Goal: Task Accomplishment & Management: Complete application form

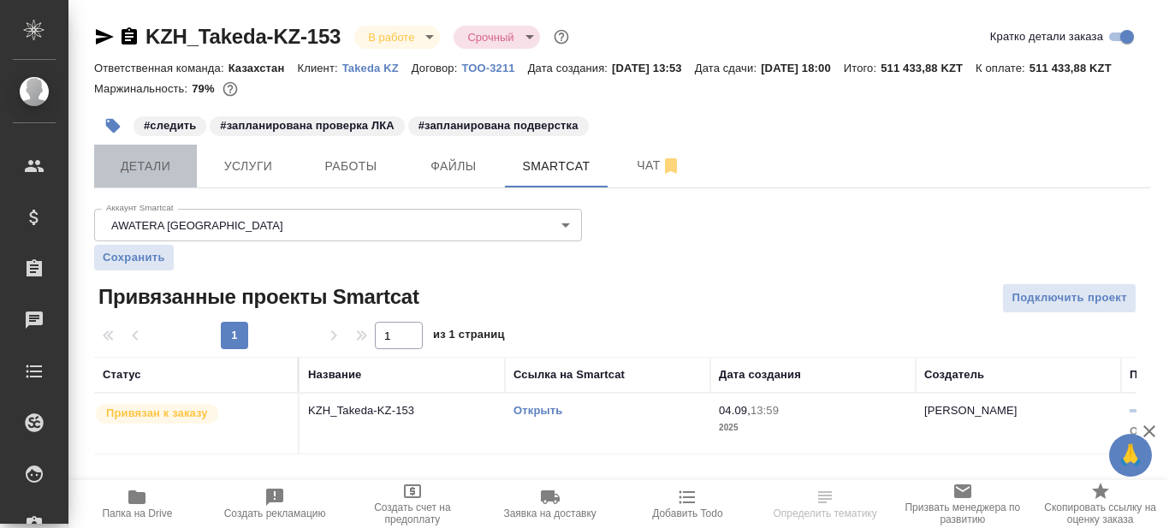
click at [142, 177] on span "Детали" at bounding box center [145, 166] width 82 height 21
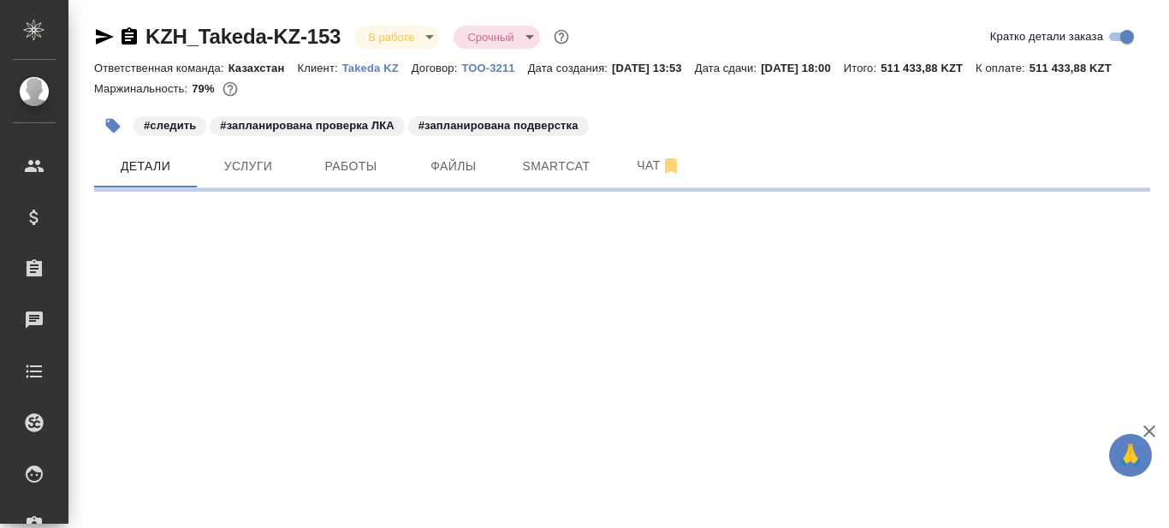
select select "RU"
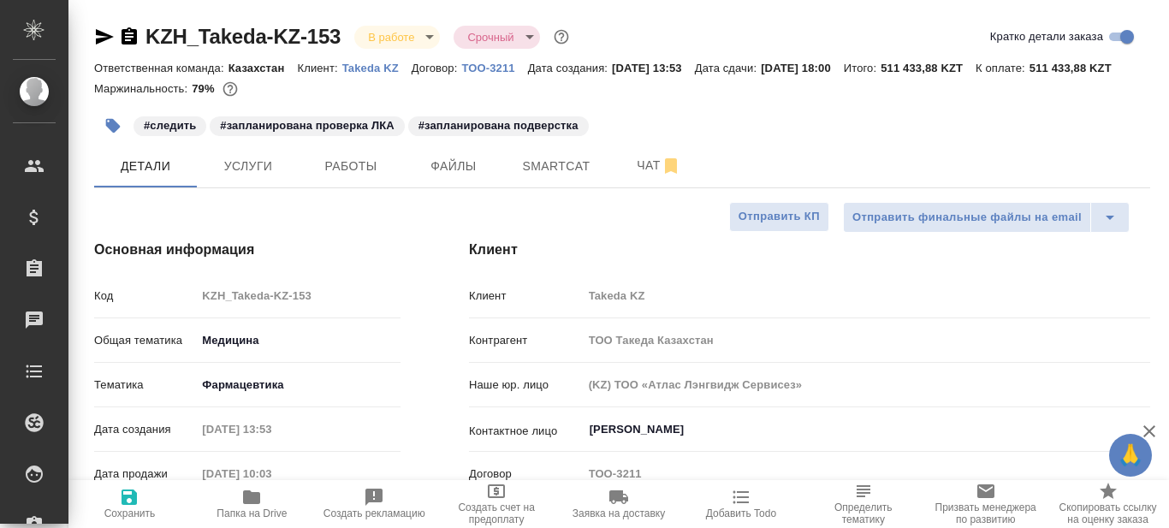
type textarea "x"
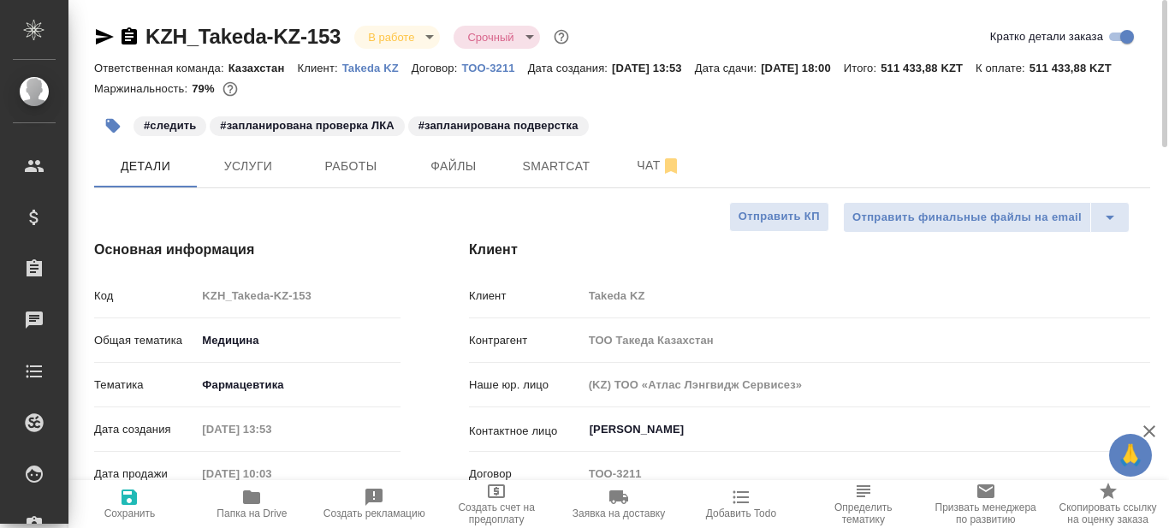
type textarea "x"
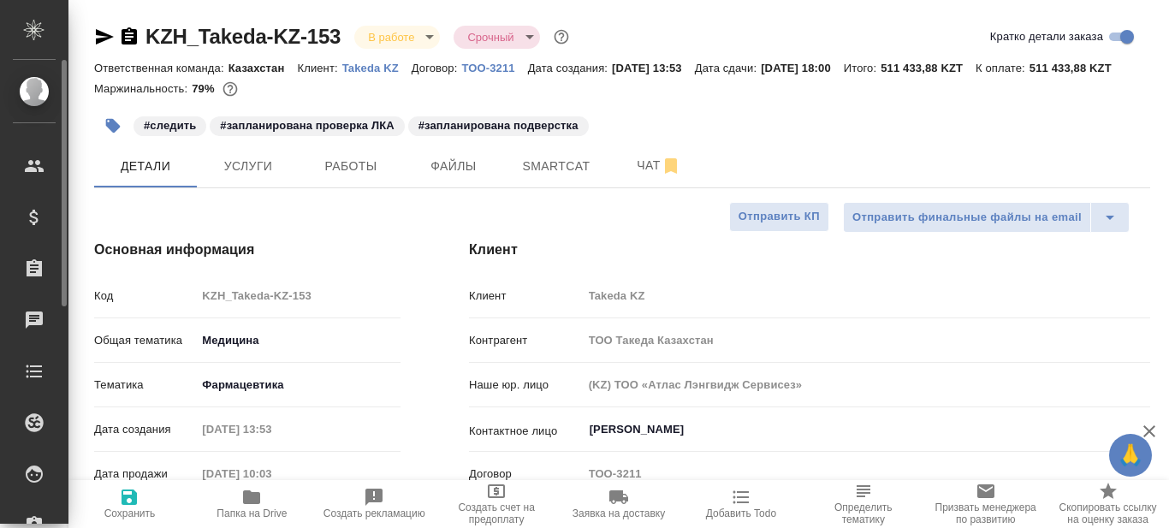
type textarea "x"
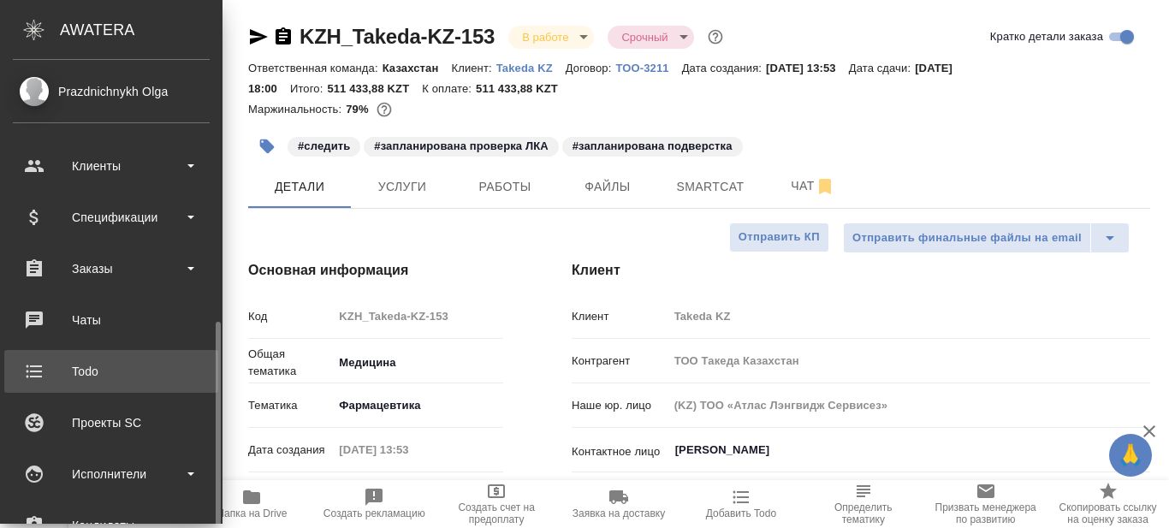
scroll to position [257, 0]
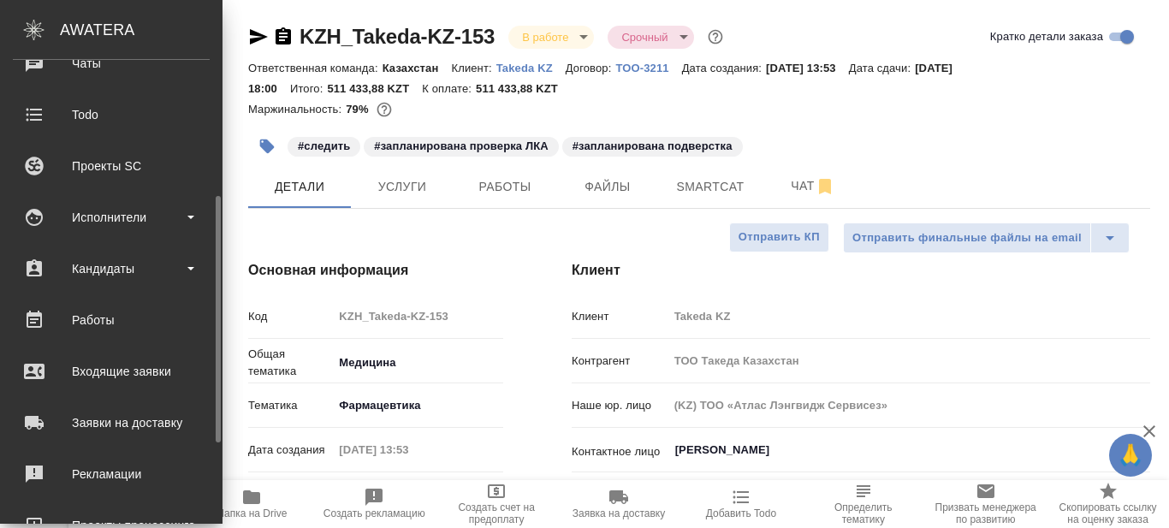
type textarea "x"
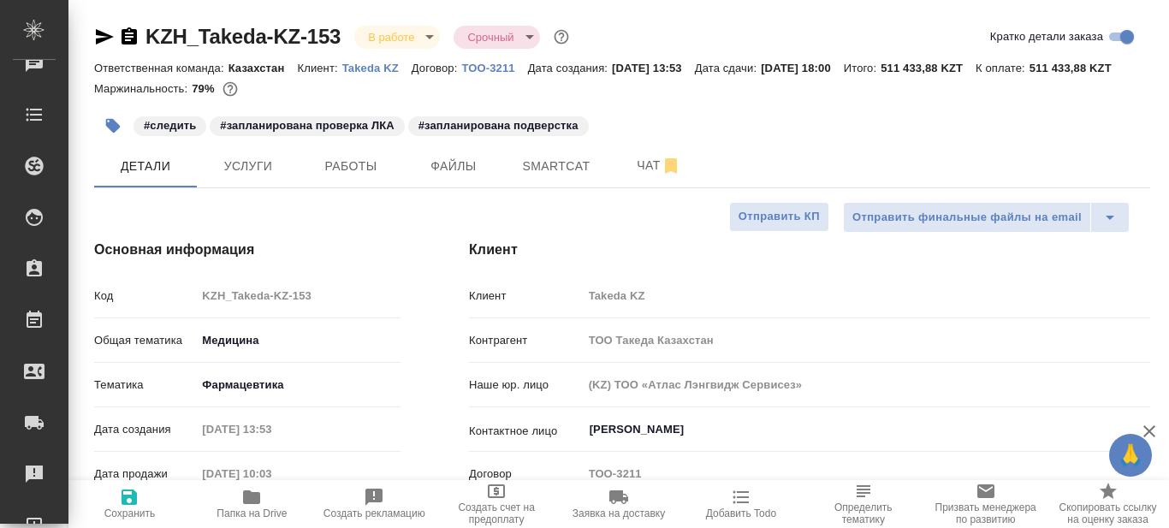
type textarea "x"
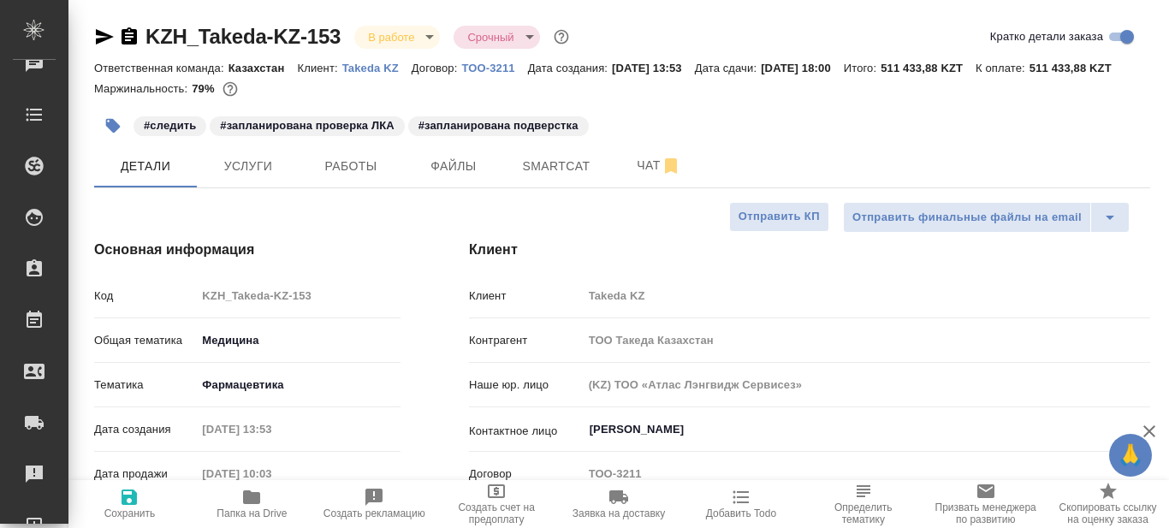
type textarea "x"
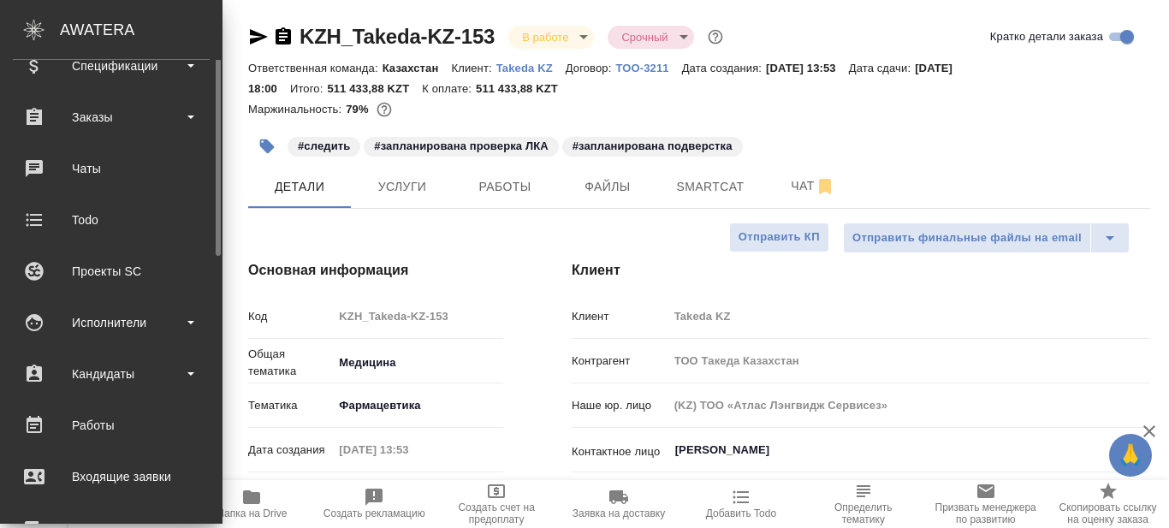
scroll to position [66, 0]
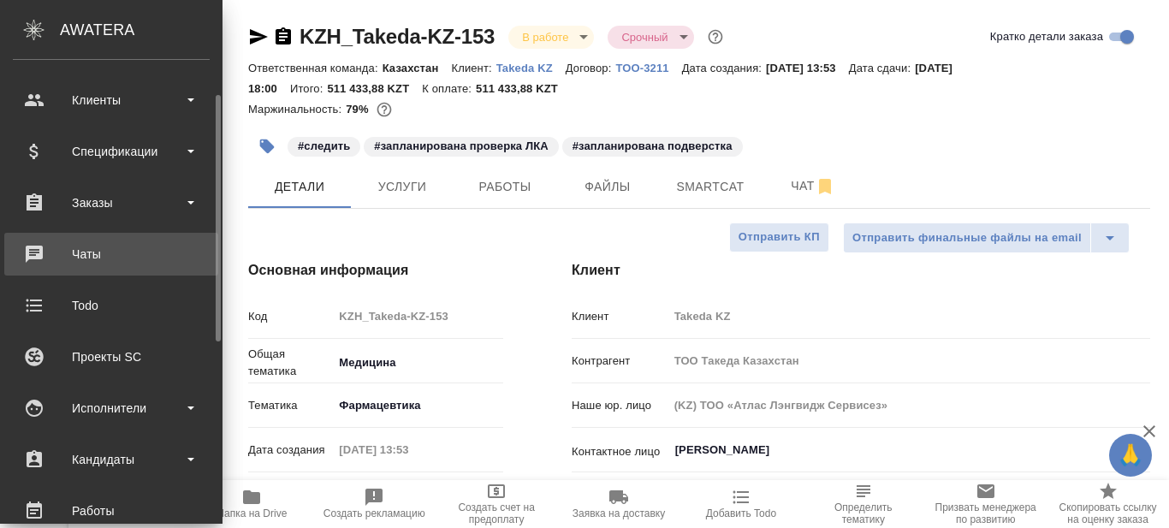
type textarea "x"
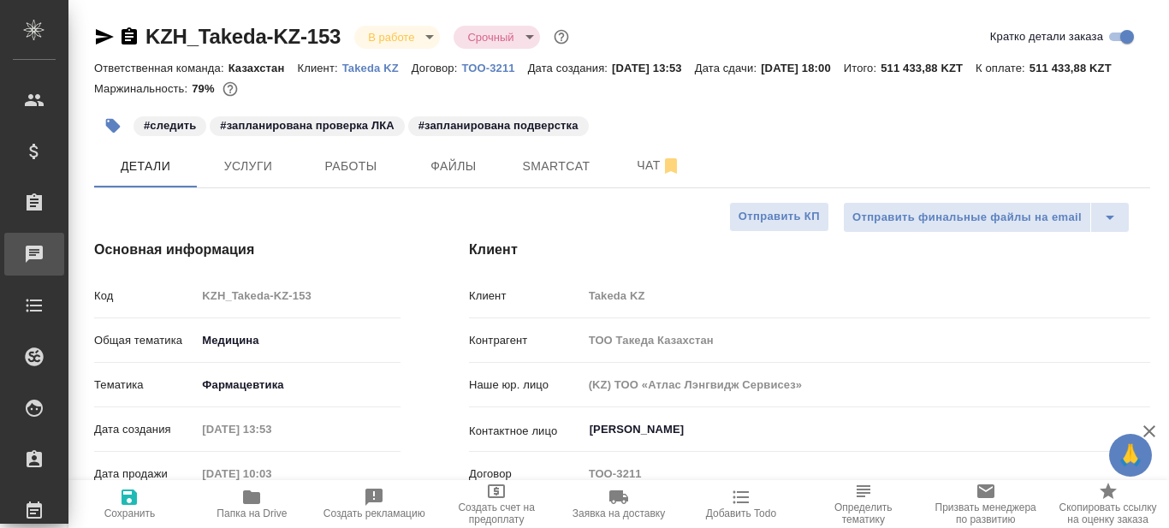
type textarea "x"
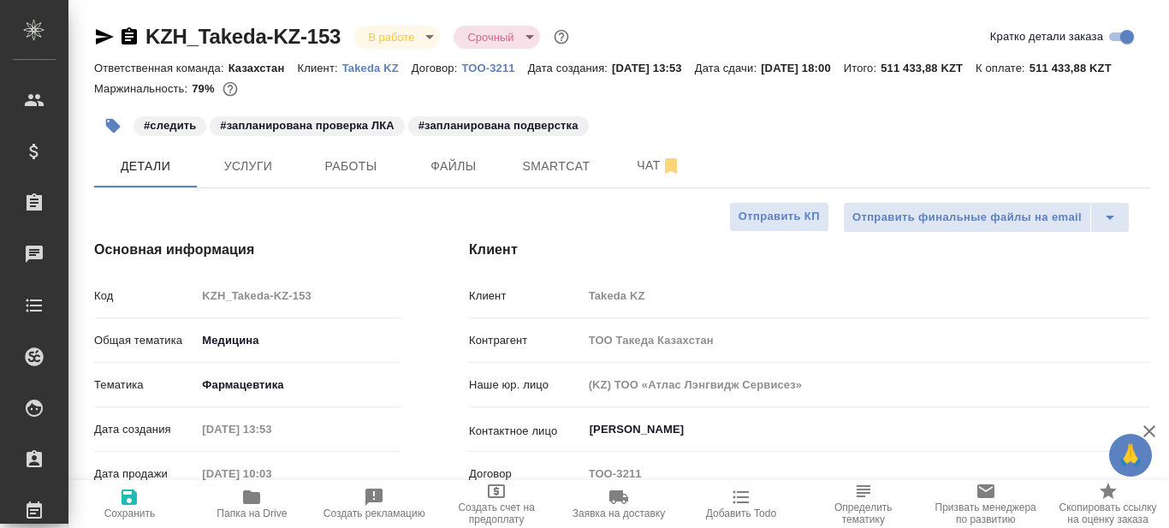
type textarea "x"
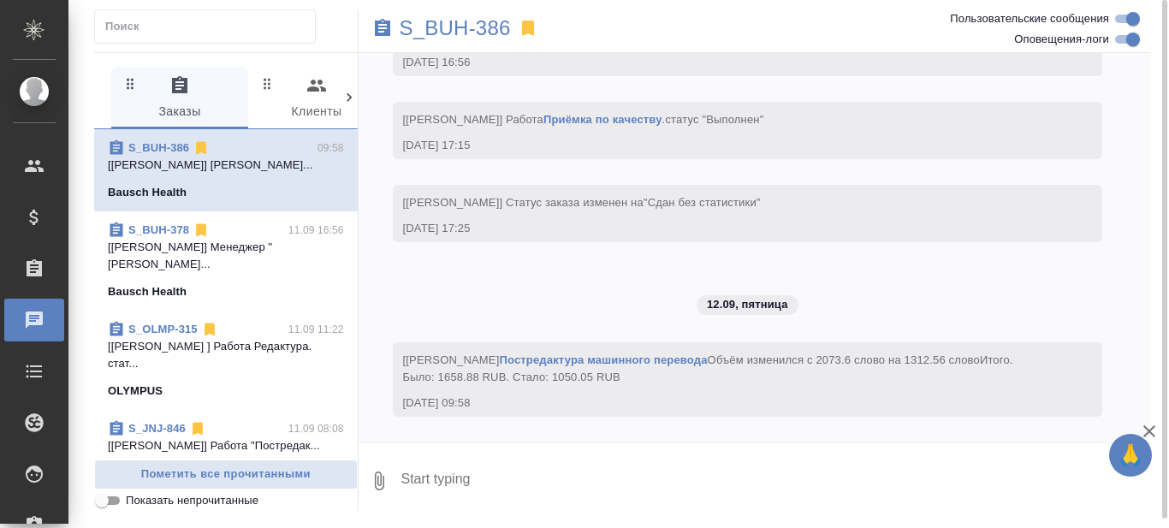
scroll to position [13425, 0]
